Goal: Check status: Check status

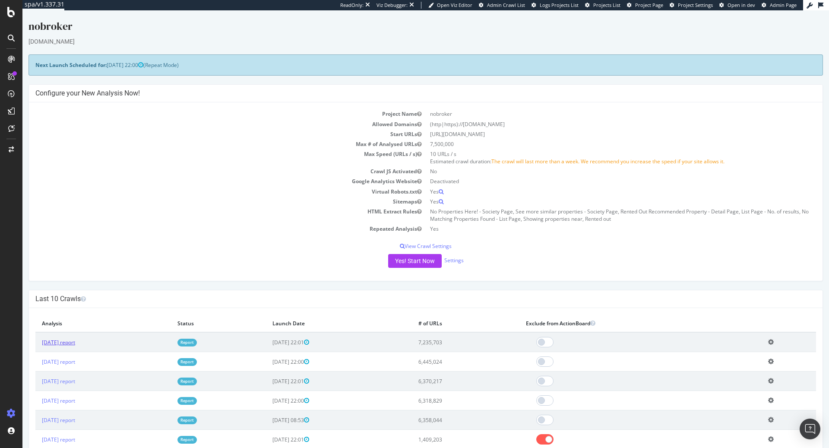
click at [75, 342] on link "[DATE] report" at bounding box center [58, 342] width 33 height 7
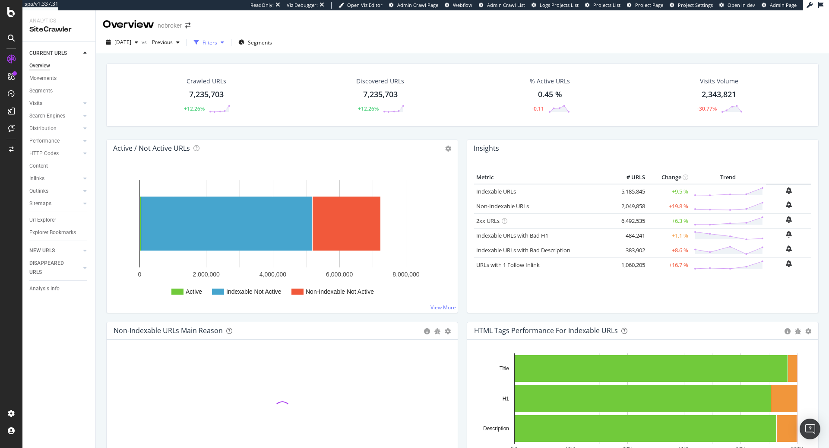
click at [217, 44] on div "Filters" at bounding box center [210, 42] width 15 height 7
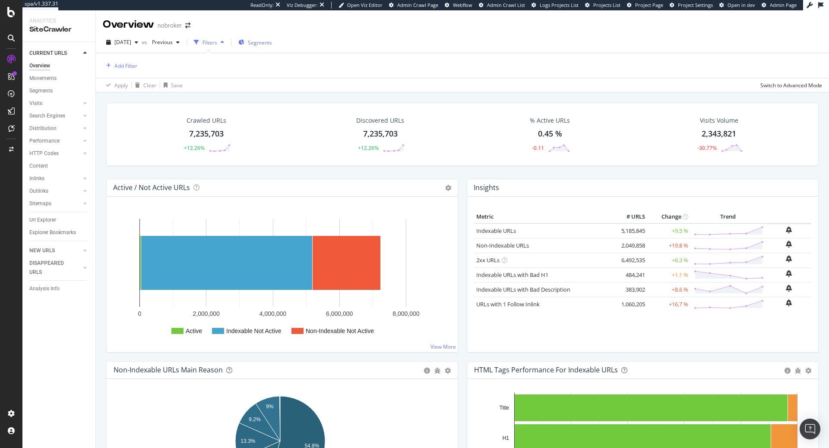
click at [272, 41] on span "Segments" at bounding box center [260, 42] width 24 height 7
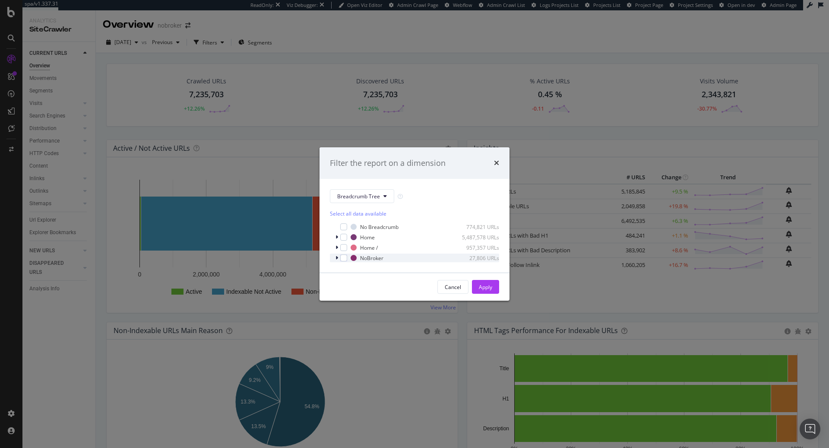
click at [337, 257] on icon "modal" at bounding box center [337, 257] width 3 height 5
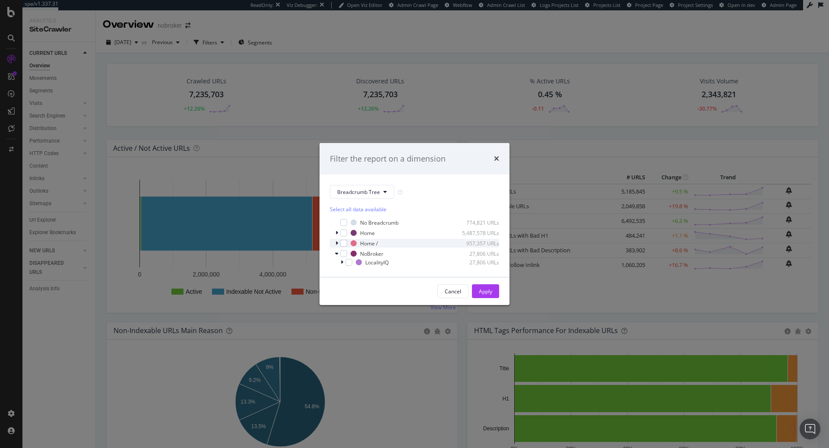
click at [337, 243] on icon "modal" at bounding box center [337, 243] width 3 height 5
click at [337, 232] on icon "modal" at bounding box center [337, 232] width 3 height 5
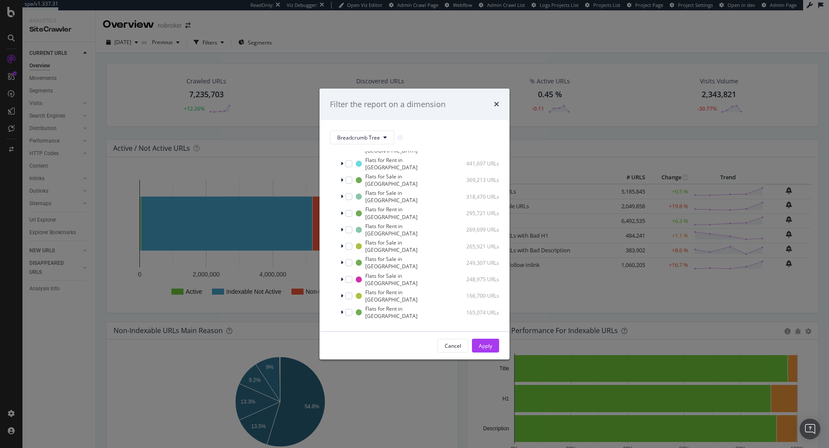
scroll to position [55, 0]
